Goal: Task Accomplishment & Management: Manage account settings

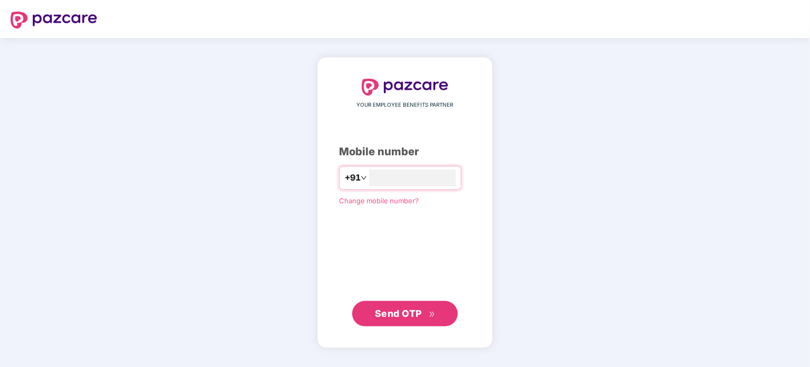
type input "**********"
click at [400, 317] on span "Send OTP" at bounding box center [398, 312] width 47 height 11
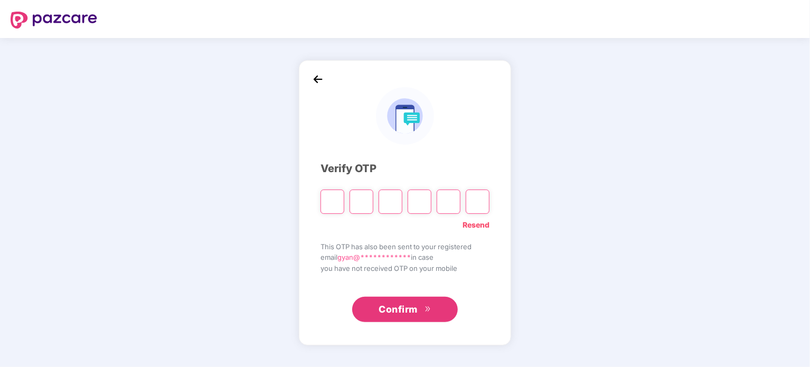
type input "*"
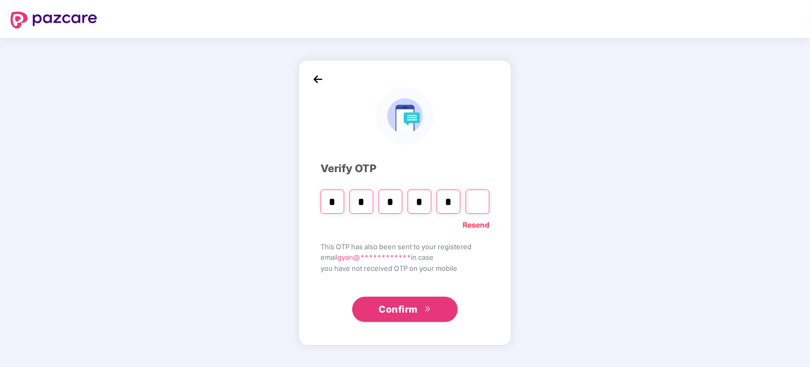
type input "*"
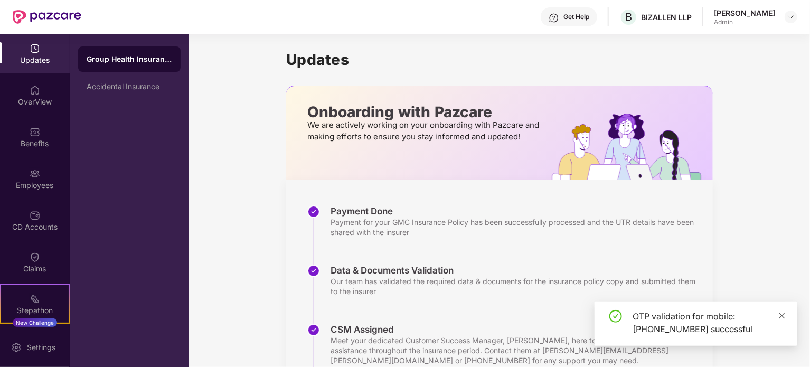
click at [782, 313] on icon "close" at bounding box center [781, 315] width 7 height 7
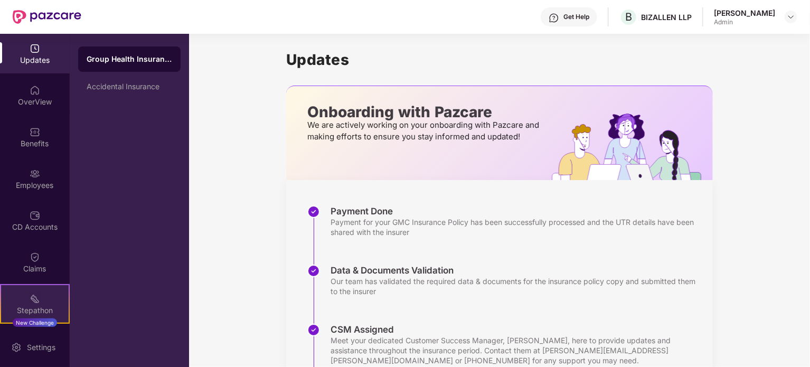
click at [37, 301] on img at bounding box center [35, 299] width 11 height 11
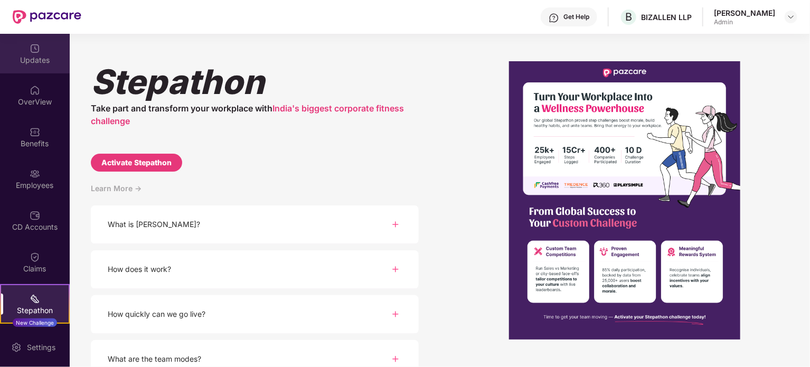
click at [48, 50] on div "Updates" at bounding box center [35, 54] width 70 height 40
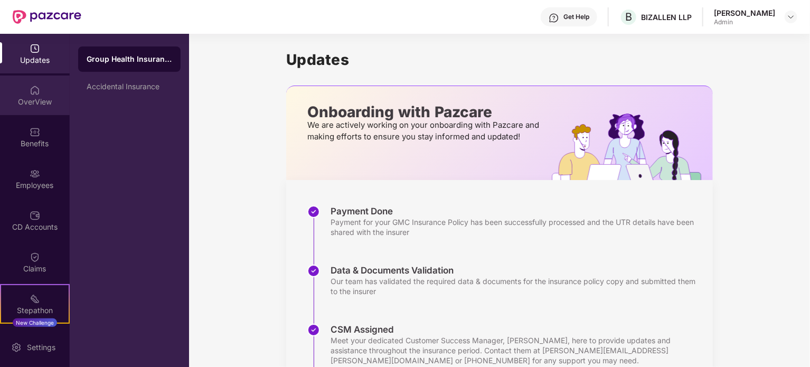
click at [43, 105] on div "OverView" at bounding box center [35, 102] width 70 height 11
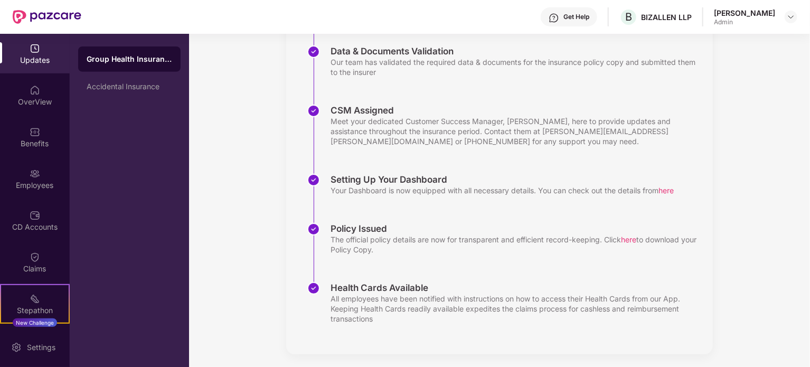
scroll to position [223, 0]
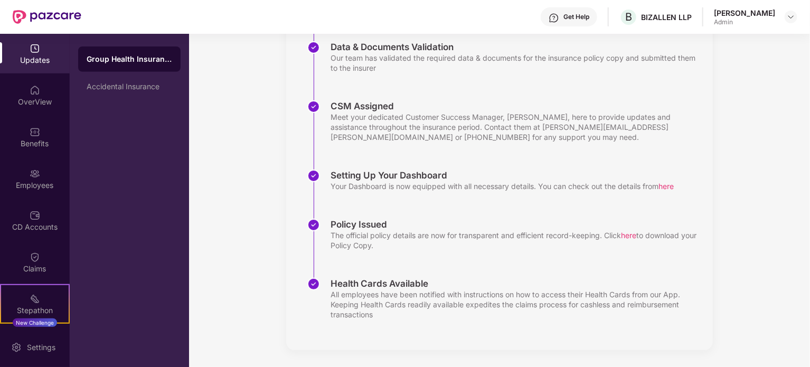
click at [631, 237] on span "here" at bounding box center [628, 235] width 15 height 9
click at [636, 234] on span "here" at bounding box center [628, 235] width 15 height 9
